Goal: Find specific page/section: Find specific page/section

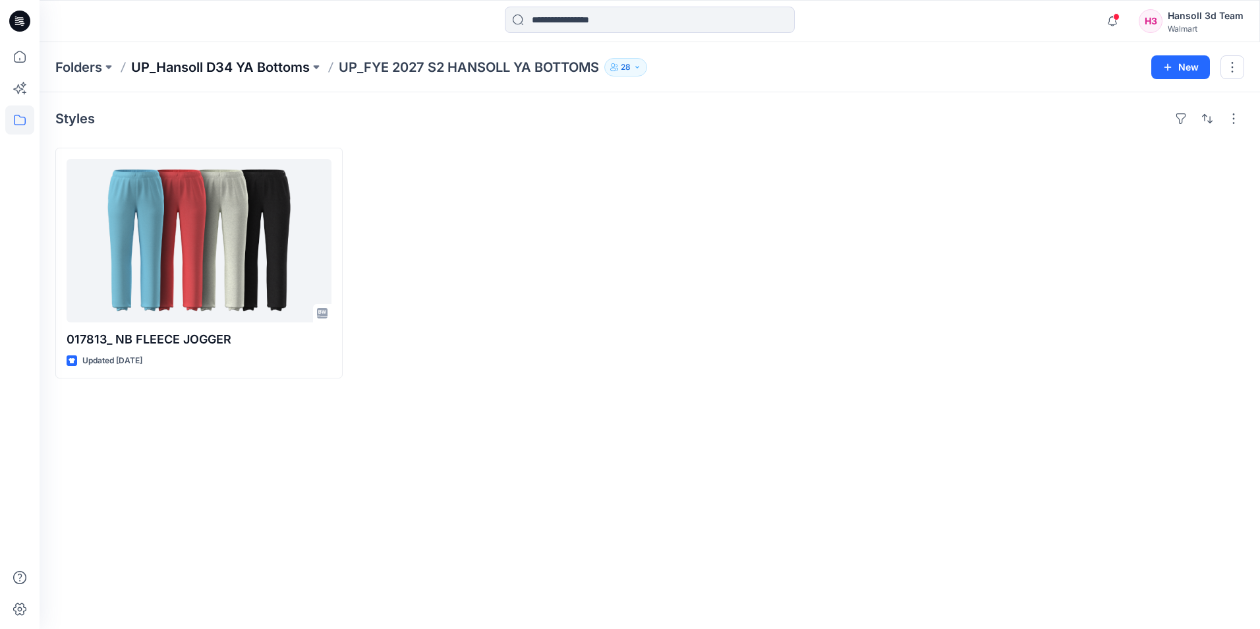
click at [251, 64] on p "UP_Hansoll D34 YA Bottoms" at bounding box center [220, 67] width 179 height 18
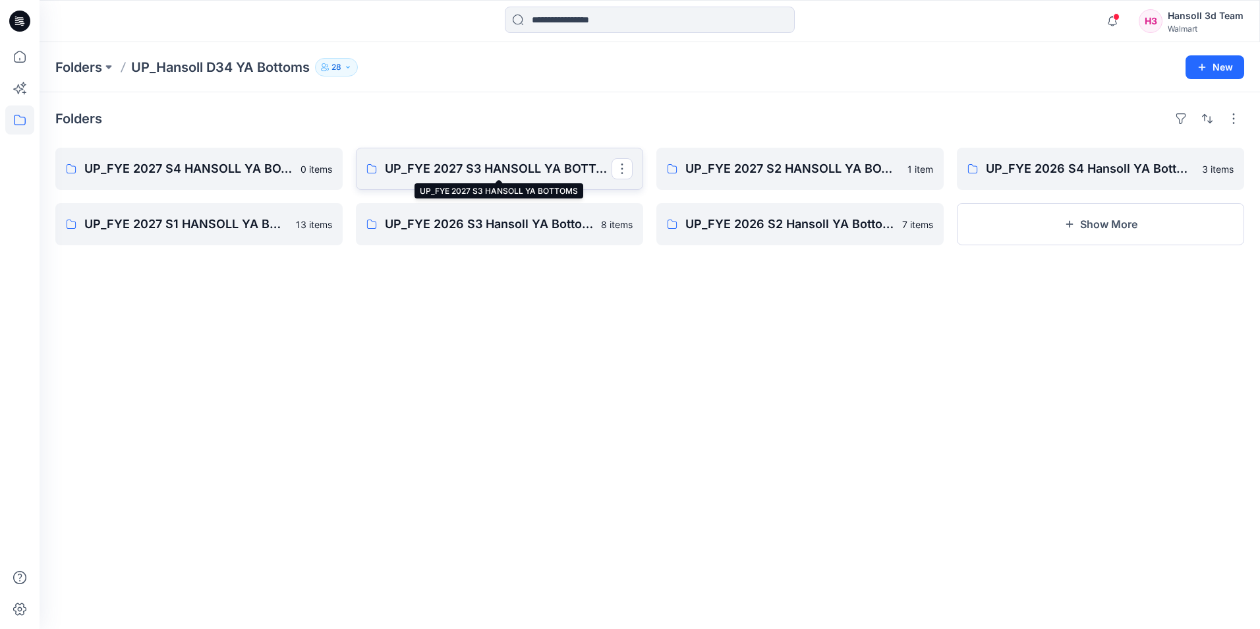
click at [513, 172] on p "UP_FYE 2027 S3 HANSOLL YA BOTTOMS" at bounding box center [498, 169] width 227 height 18
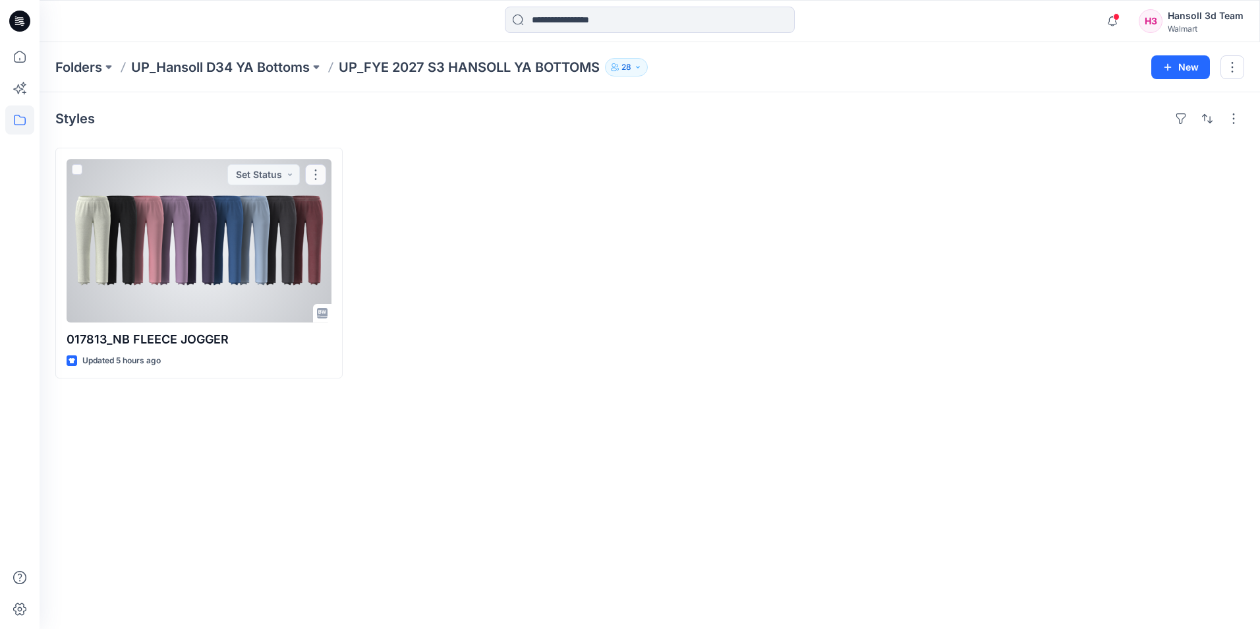
click at [139, 217] on div at bounding box center [199, 240] width 265 height 163
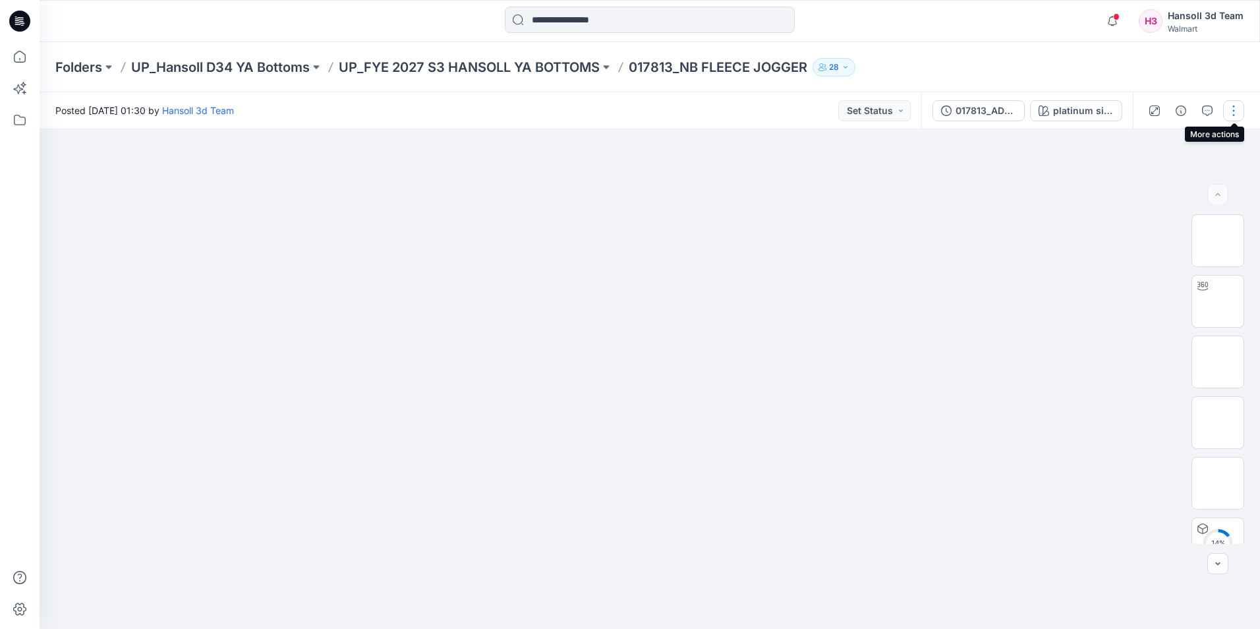
click at [1233, 109] on button "button" at bounding box center [1233, 110] width 21 height 21
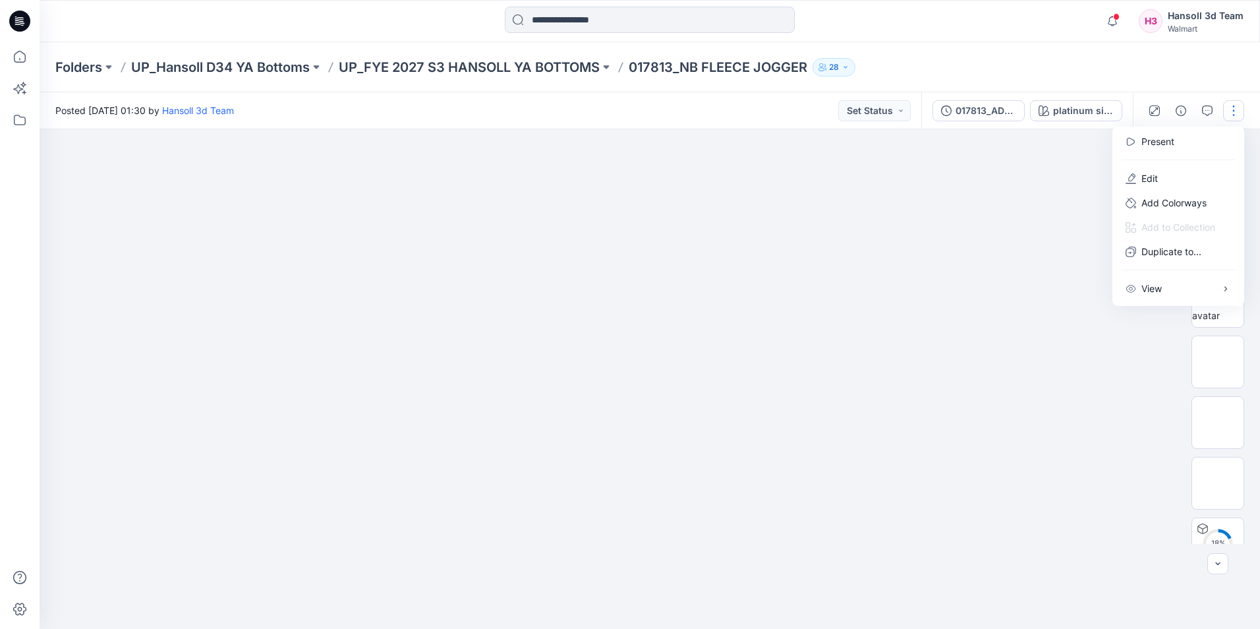
click at [1093, 371] on div at bounding box center [650, 379] width 1221 height 500
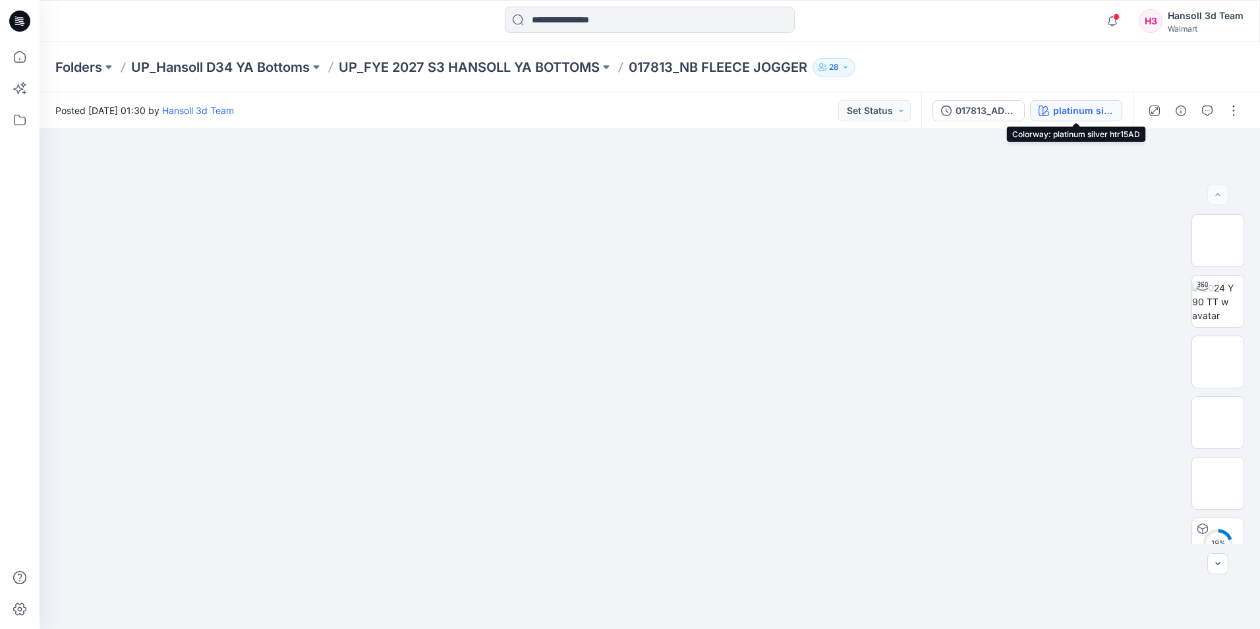
click at [1053, 118] on button "platinum silver htr15AD" at bounding box center [1076, 110] width 92 height 21
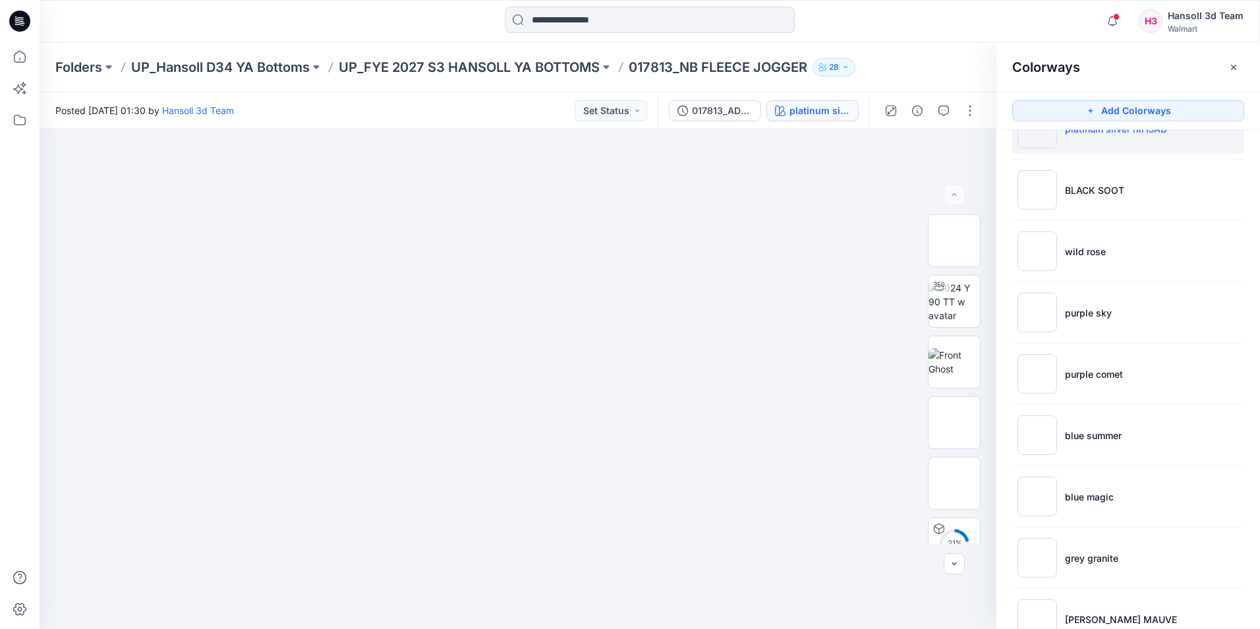
scroll to position [78, 0]
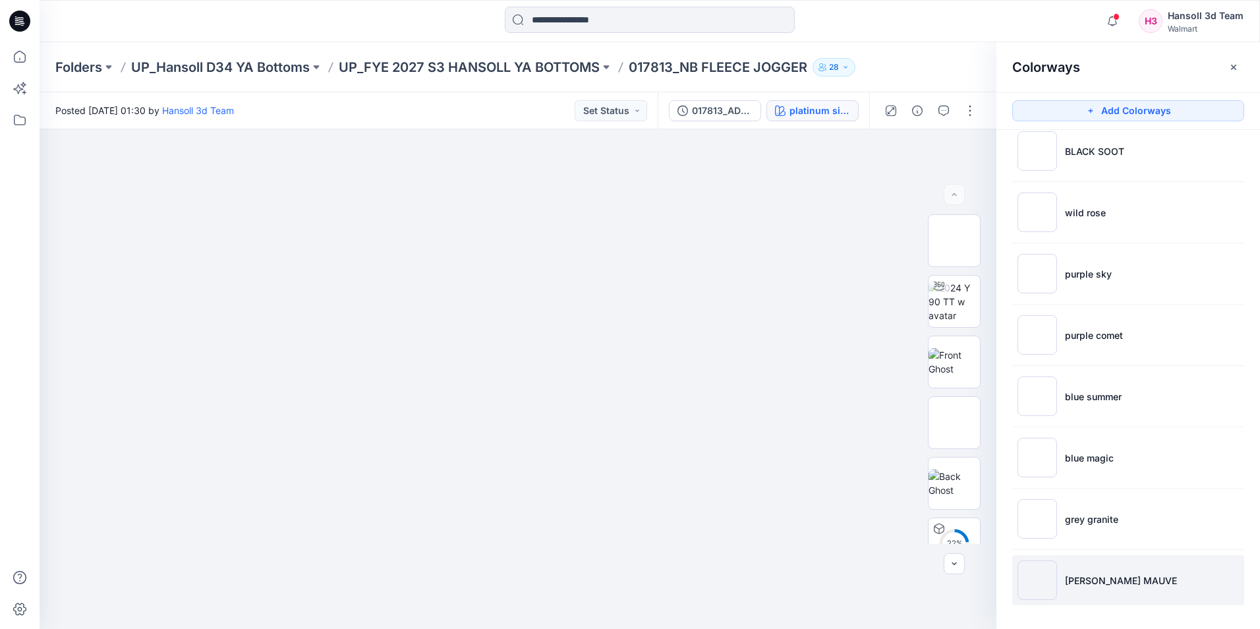
drag, startPoint x: 1043, startPoint y: 589, endPoint x: 1049, endPoint y: 586, distance: 7.4
click at [1049, 586] on img at bounding box center [1038, 580] width 40 height 40
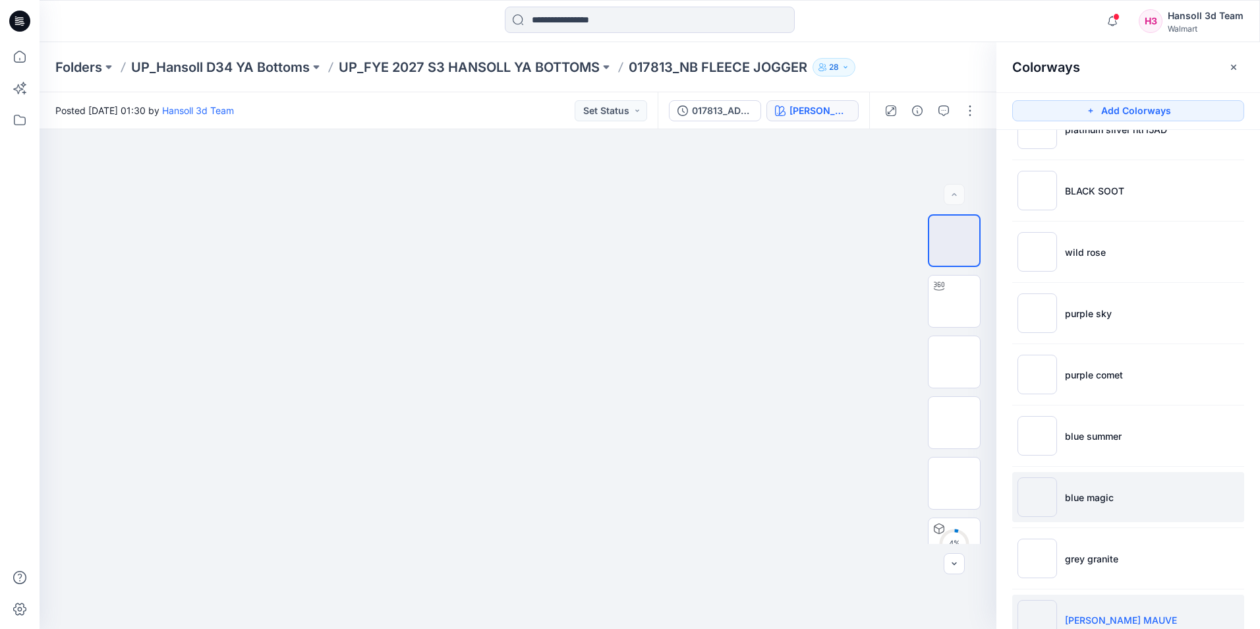
scroll to position [0, 0]
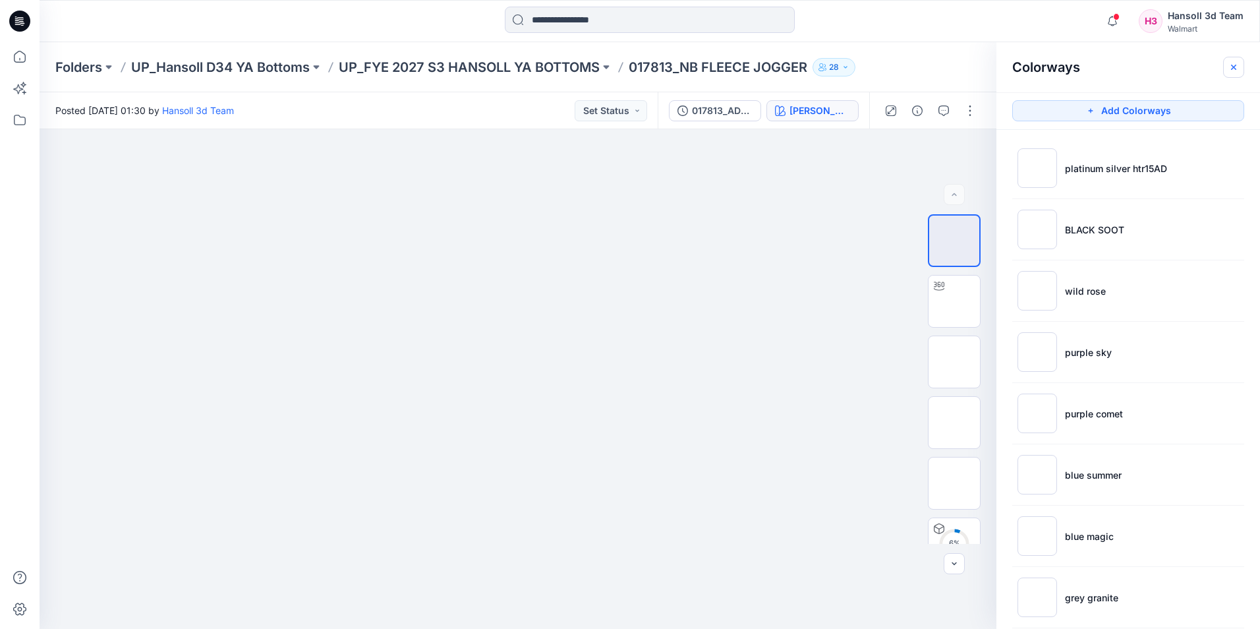
click at [1238, 67] on icon "button" at bounding box center [1234, 67] width 11 height 11
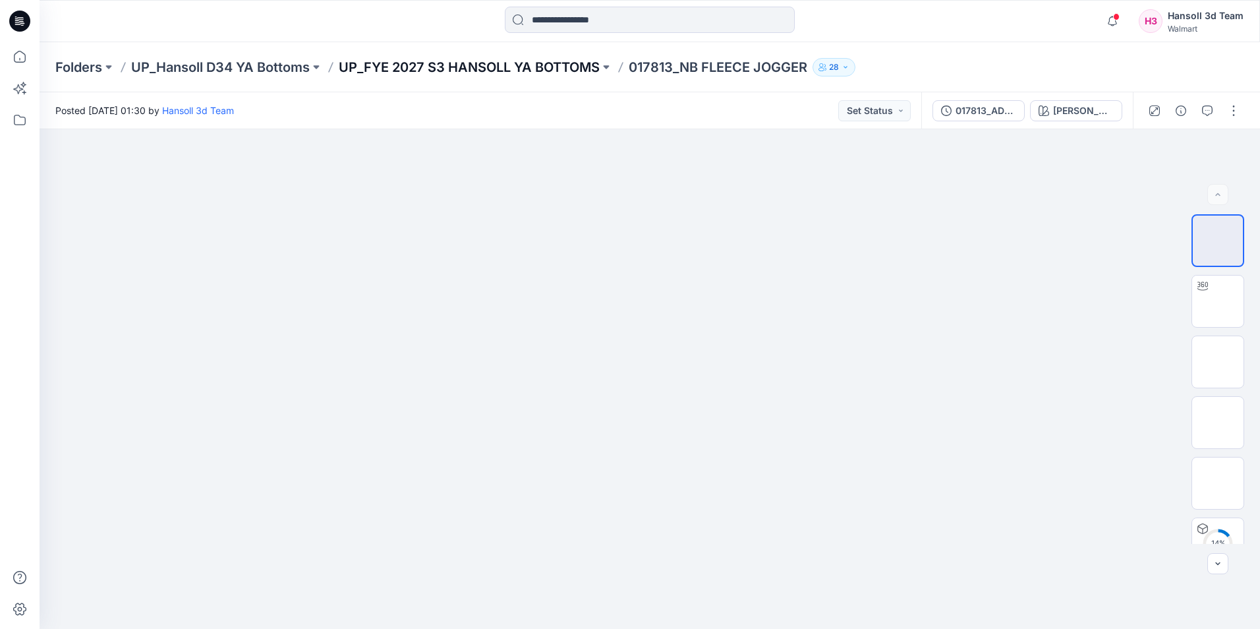
click at [413, 62] on p "UP_FYE 2027 S3 HANSOLL YA BOTTOMS" at bounding box center [469, 67] width 261 height 18
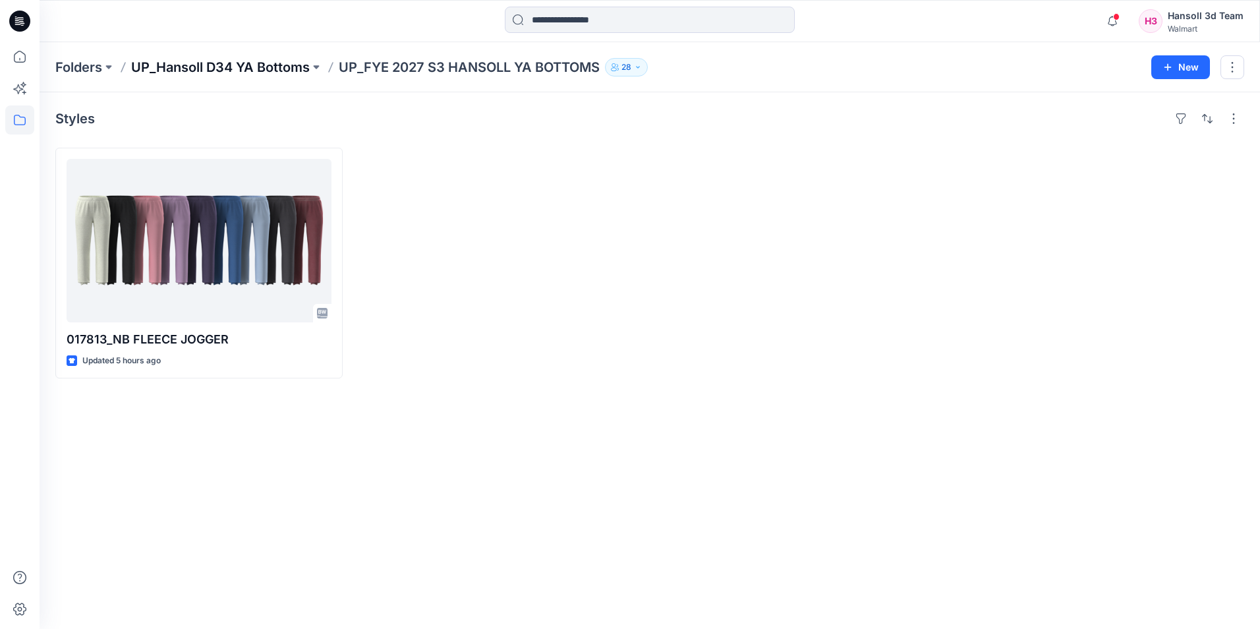
click at [265, 75] on div "Folders UP_Hansoll D34 YA Bottoms UP_FYE 2027 S3 HANSOLL YA BOTTOMS 28 New" at bounding box center [650, 67] width 1221 height 50
drag, startPoint x: 265, startPoint y: 75, endPoint x: 299, endPoint y: 100, distance: 41.5
click at [448, 179] on div at bounding box center [499, 263] width 287 height 231
click at [232, 64] on p "UP_Hansoll D34 YA Bottoms" at bounding box center [220, 67] width 179 height 18
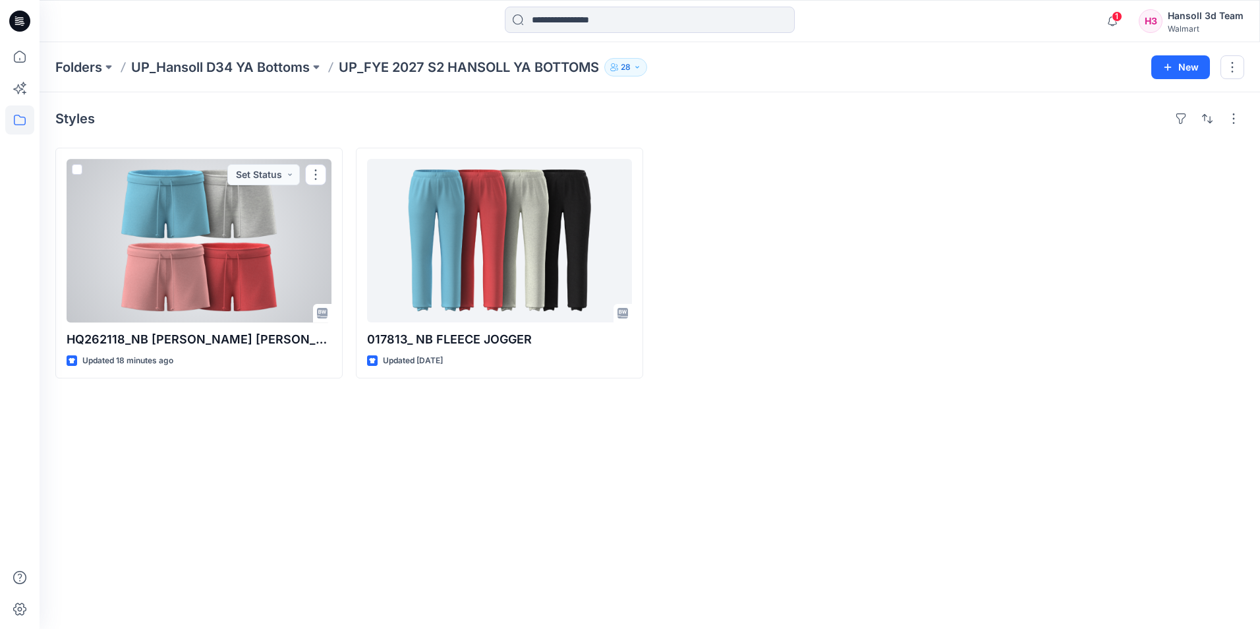
click at [223, 306] on div at bounding box center [199, 240] width 265 height 163
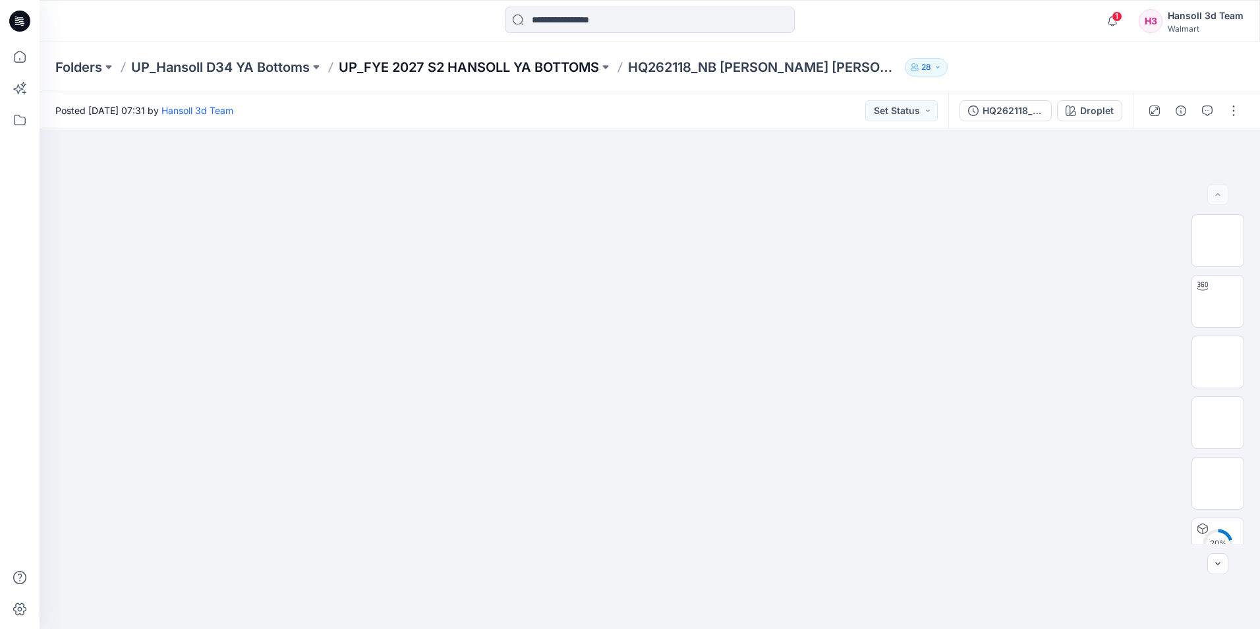
click at [589, 69] on p "UP_FYE 2027 S2 HANSOLL YA BOTTOMS" at bounding box center [469, 67] width 260 height 18
